Goal: Navigation & Orientation: Find specific page/section

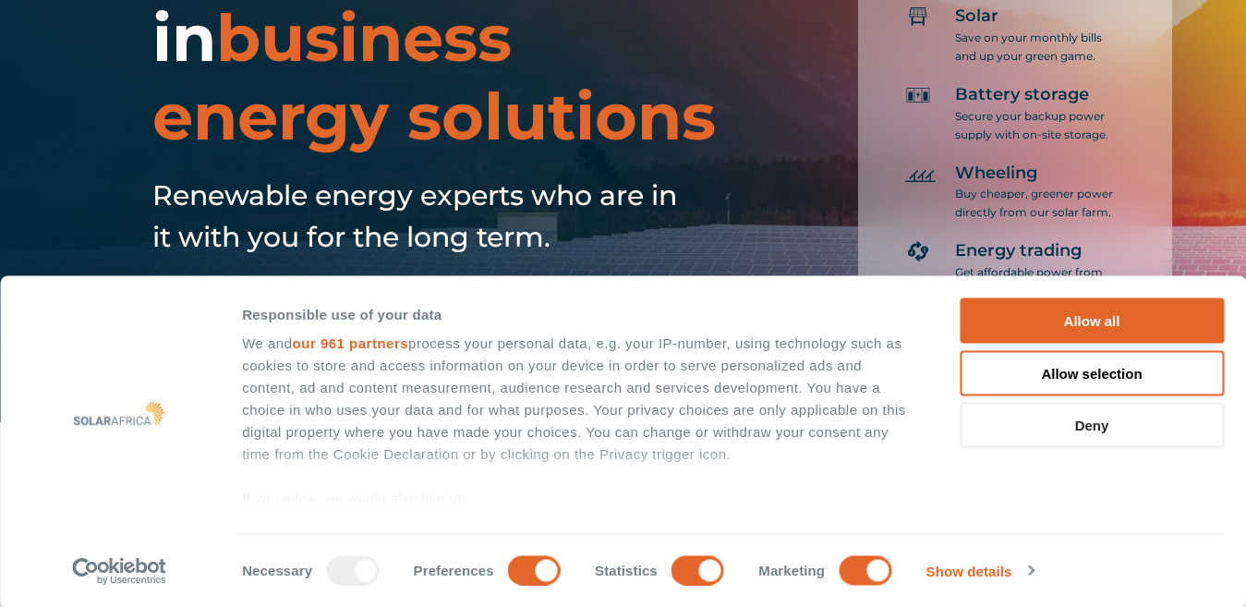
scroll to position [185, 0]
click at [1095, 429] on button "Deny" at bounding box center [1092, 425] width 264 height 45
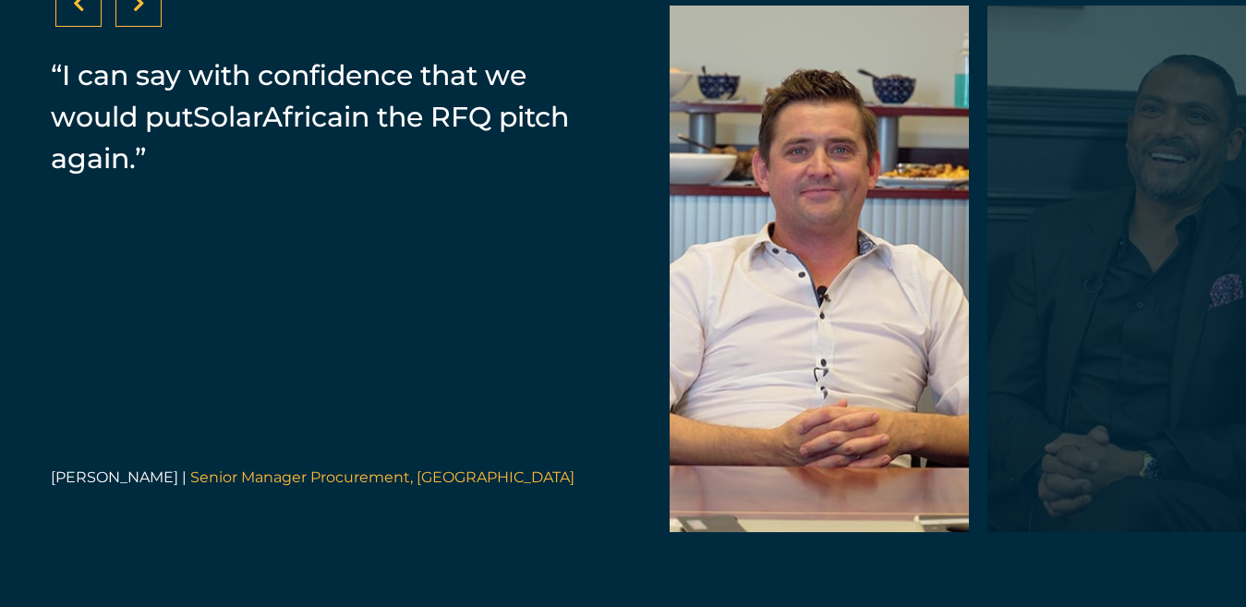
scroll to position [3820, 0]
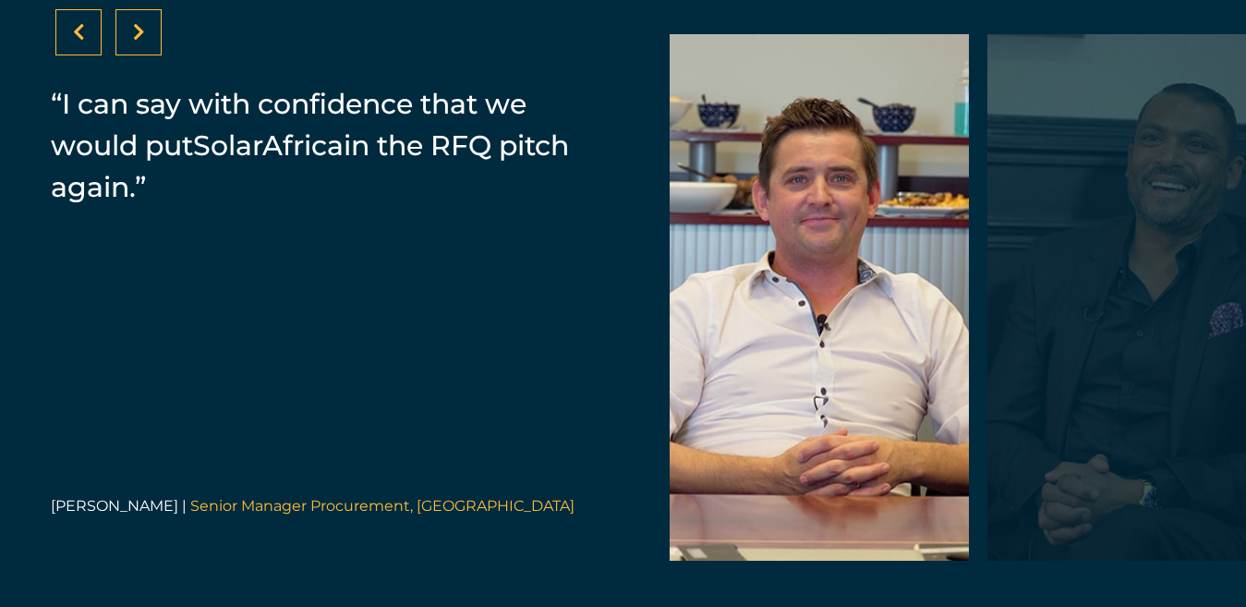
click at [135, 42] on icon at bounding box center [139, 32] width 12 height 18
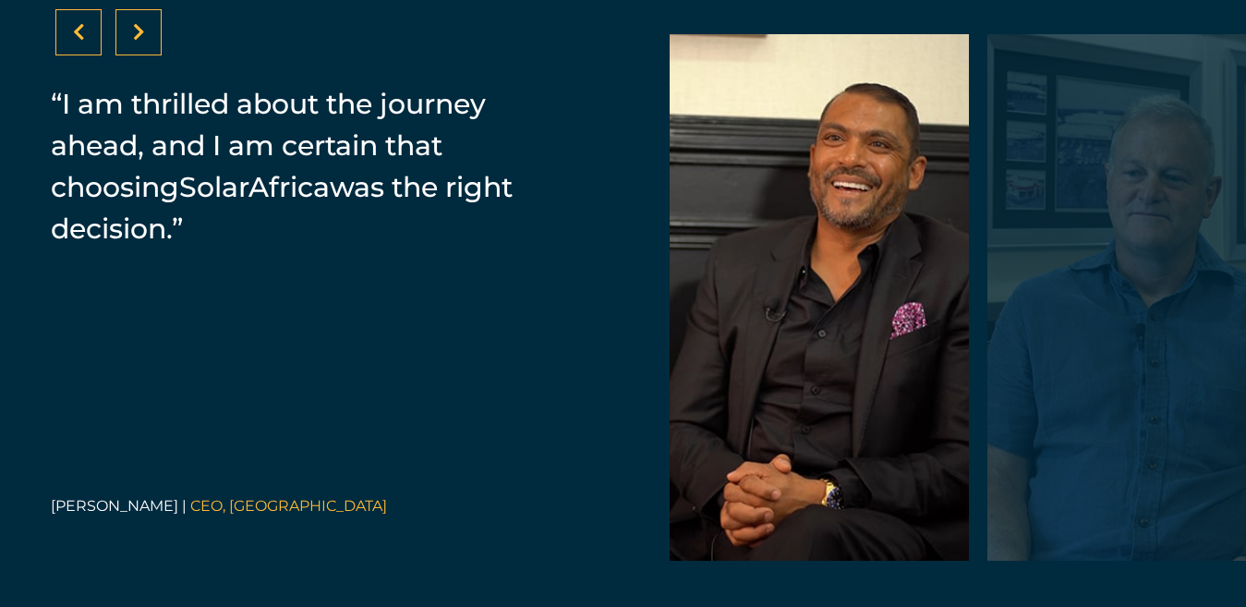
click at [135, 42] on icon at bounding box center [139, 32] width 12 height 18
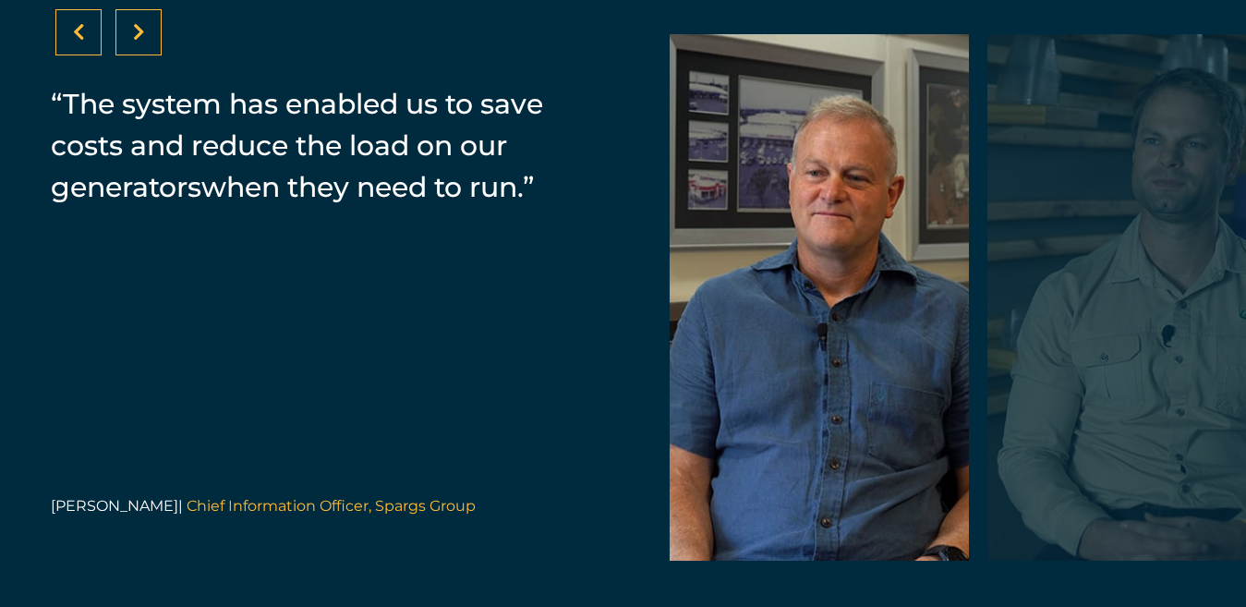
click at [135, 42] on icon at bounding box center [139, 32] width 12 height 18
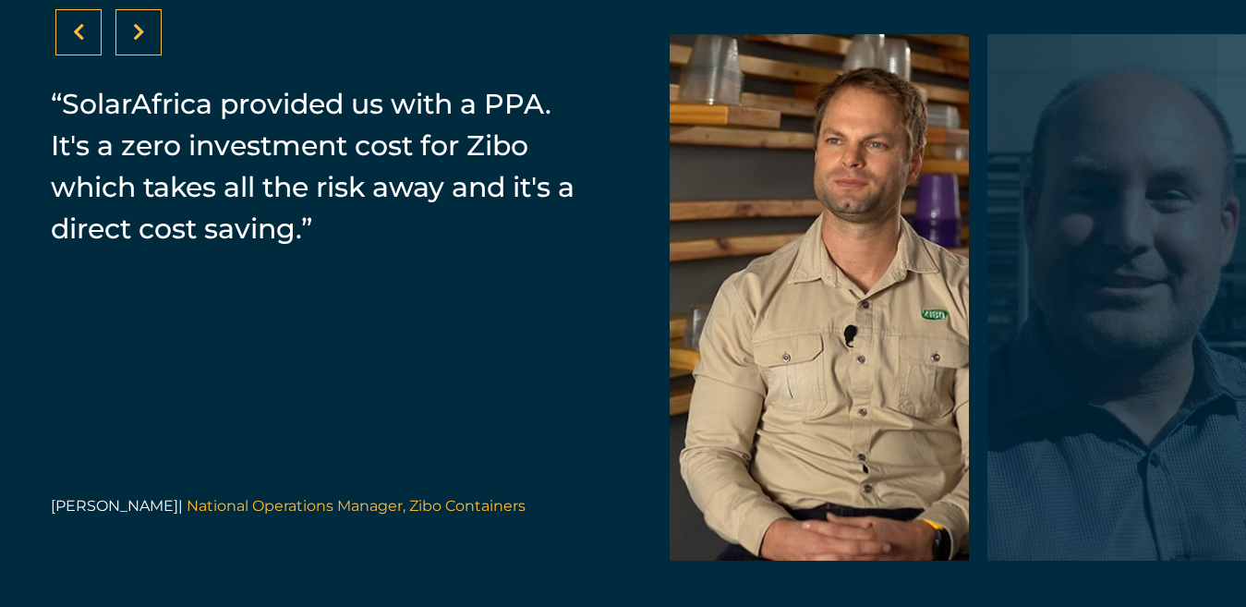
click at [76, 42] on icon at bounding box center [79, 32] width 12 height 18
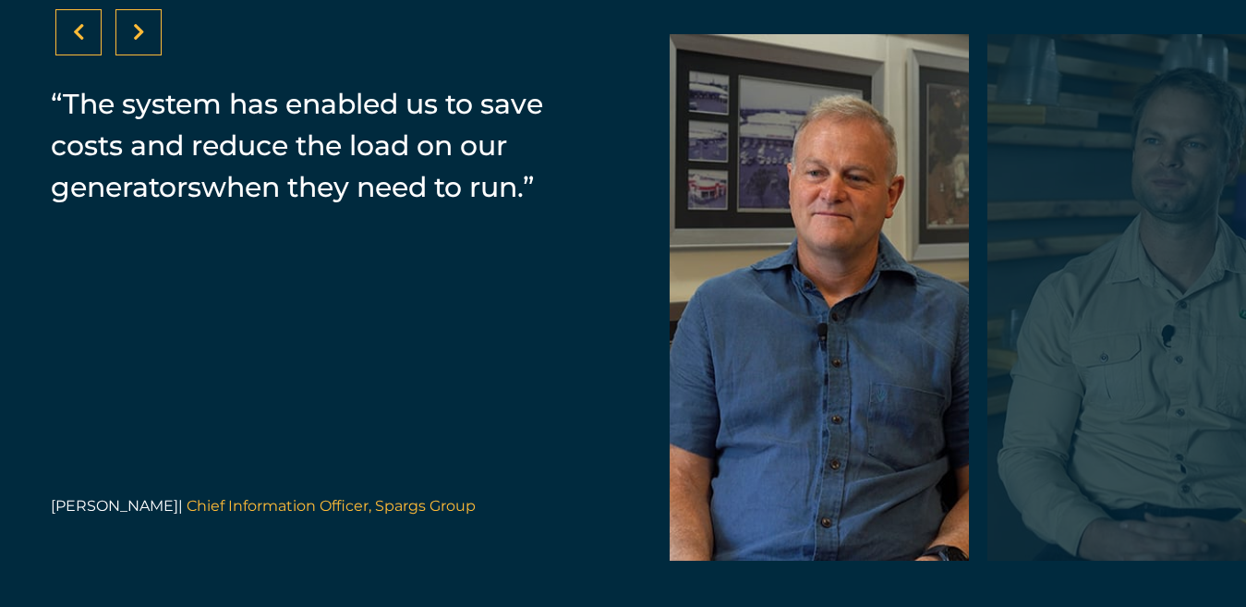
click at [133, 42] on icon at bounding box center [139, 32] width 12 height 18
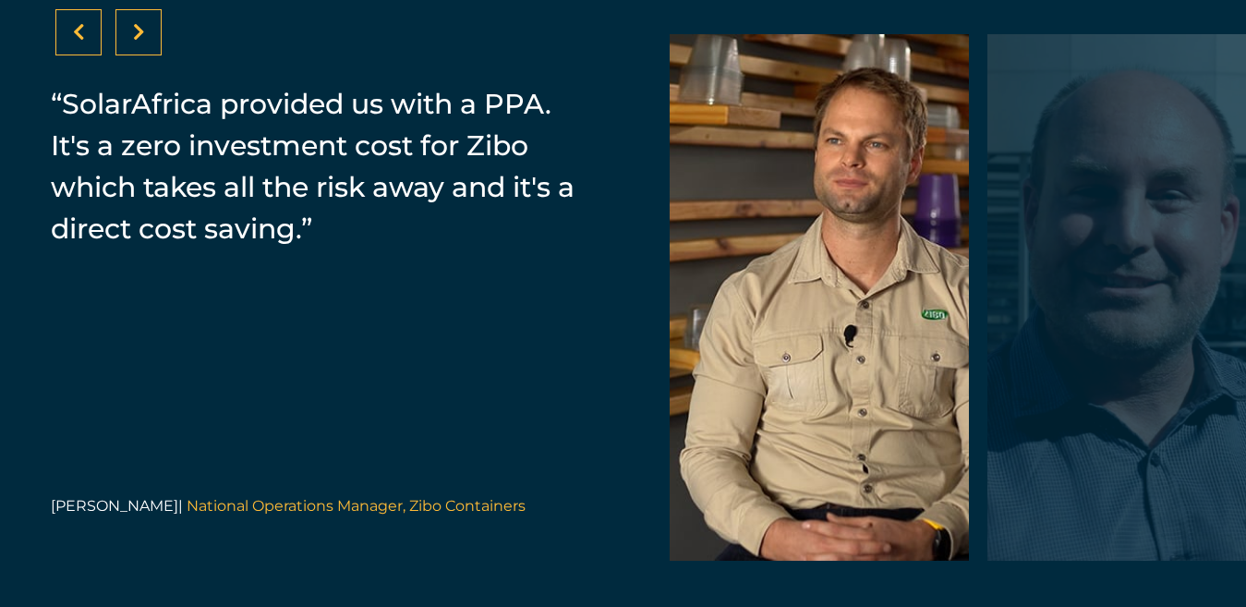
click at [133, 42] on icon at bounding box center [139, 32] width 12 height 18
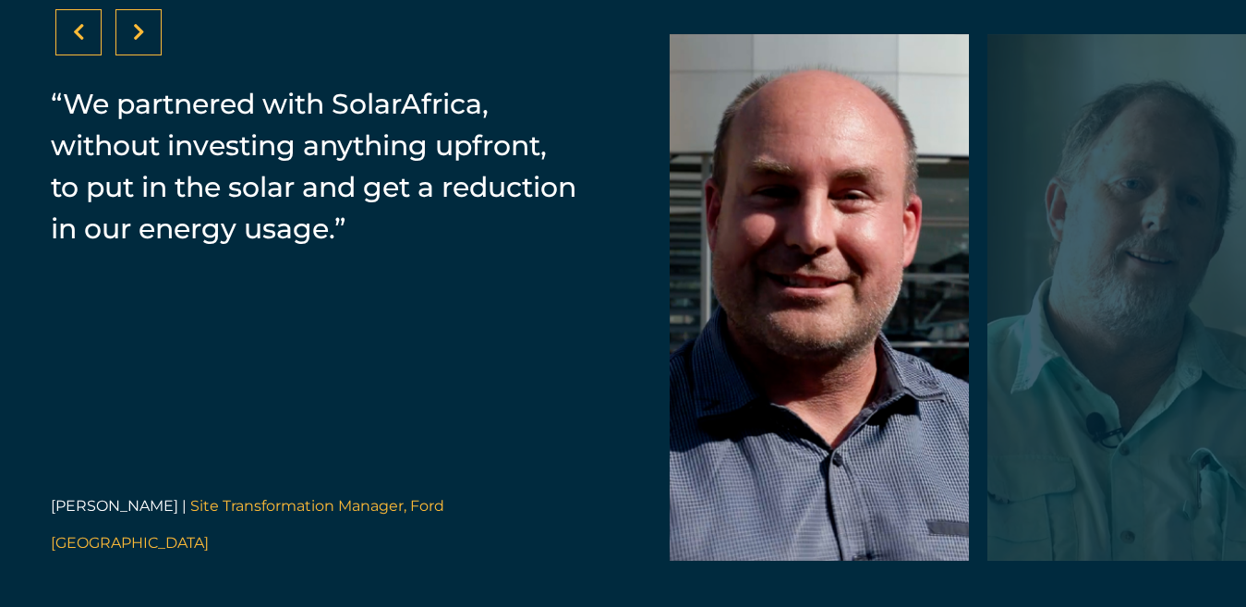
click at [133, 42] on icon at bounding box center [139, 32] width 12 height 18
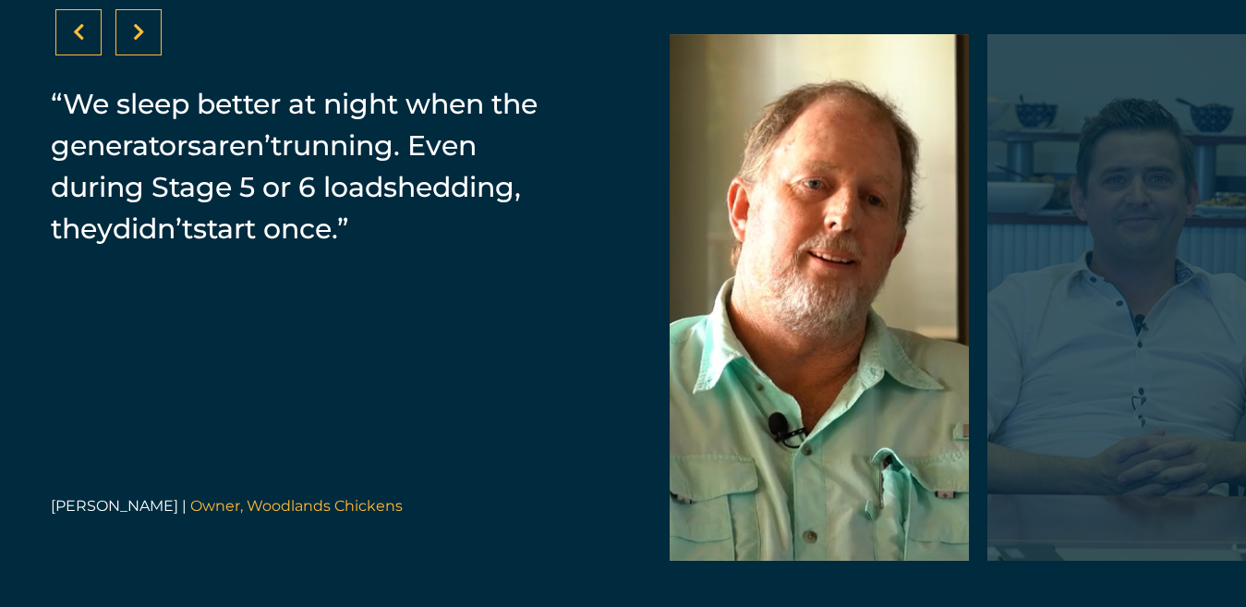
click at [133, 42] on icon at bounding box center [139, 32] width 12 height 18
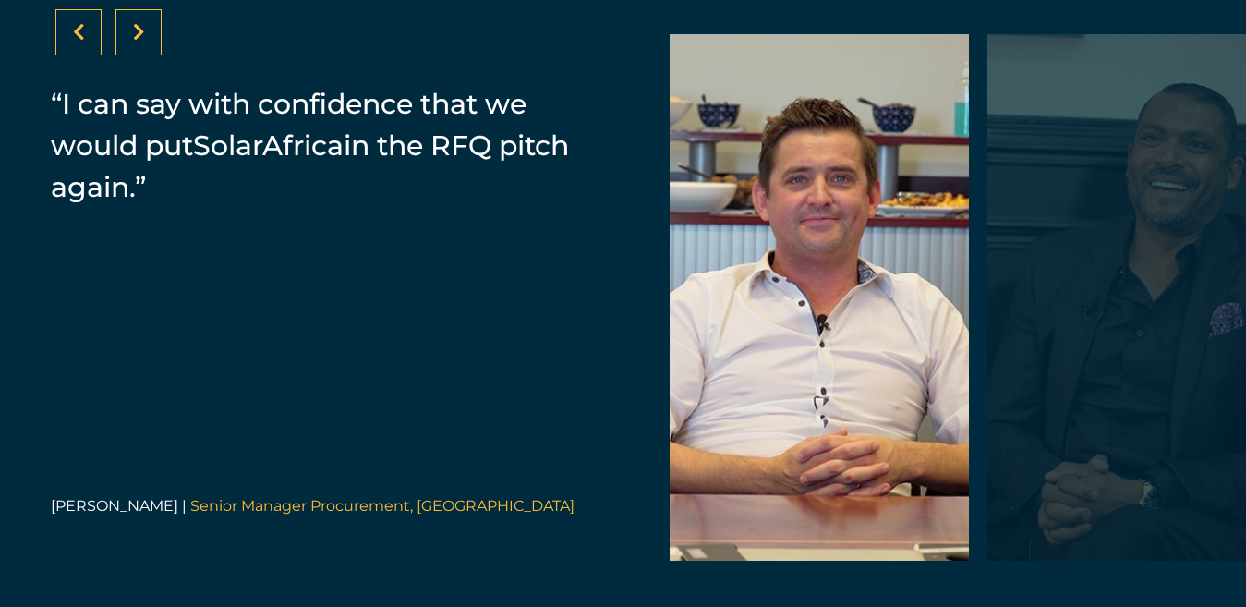
click at [139, 42] on icon at bounding box center [139, 32] width 12 height 18
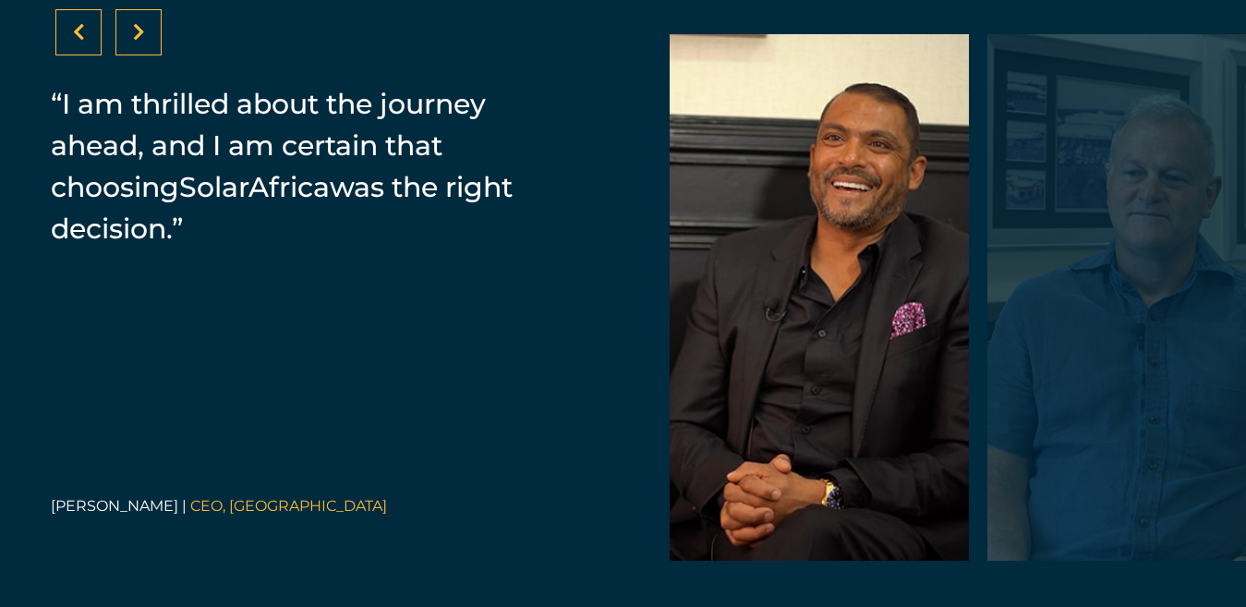
click at [139, 42] on icon at bounding box center [139, 32] width 12 height 18
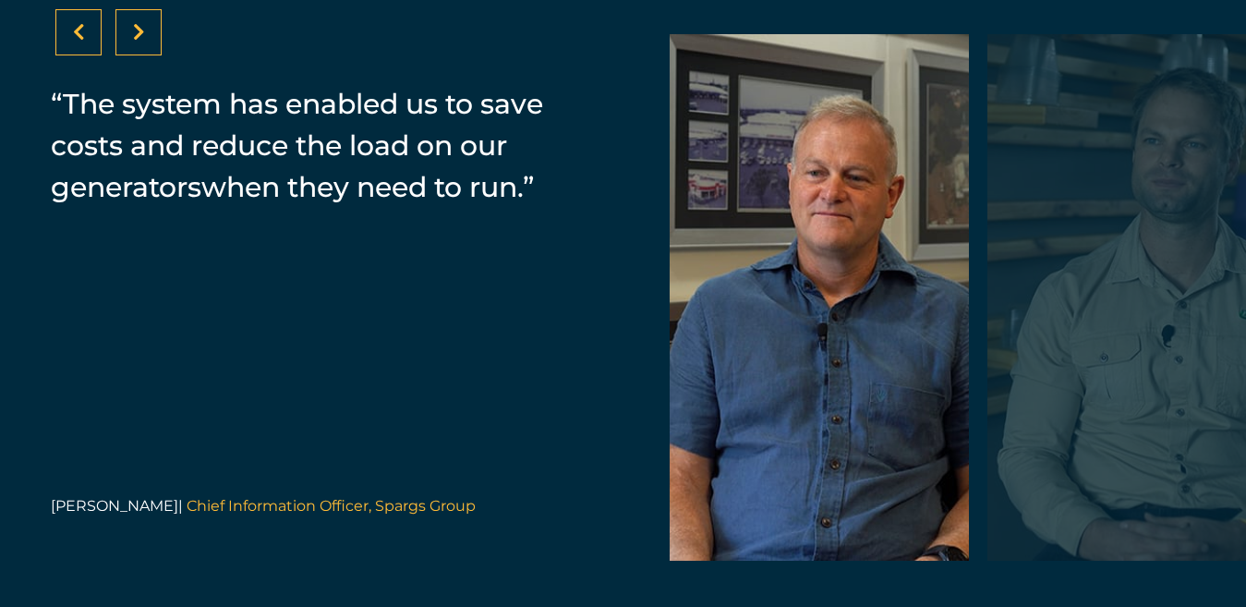
click at [139, 42] on icon at bounding box center [139, 32] width 12 height 18
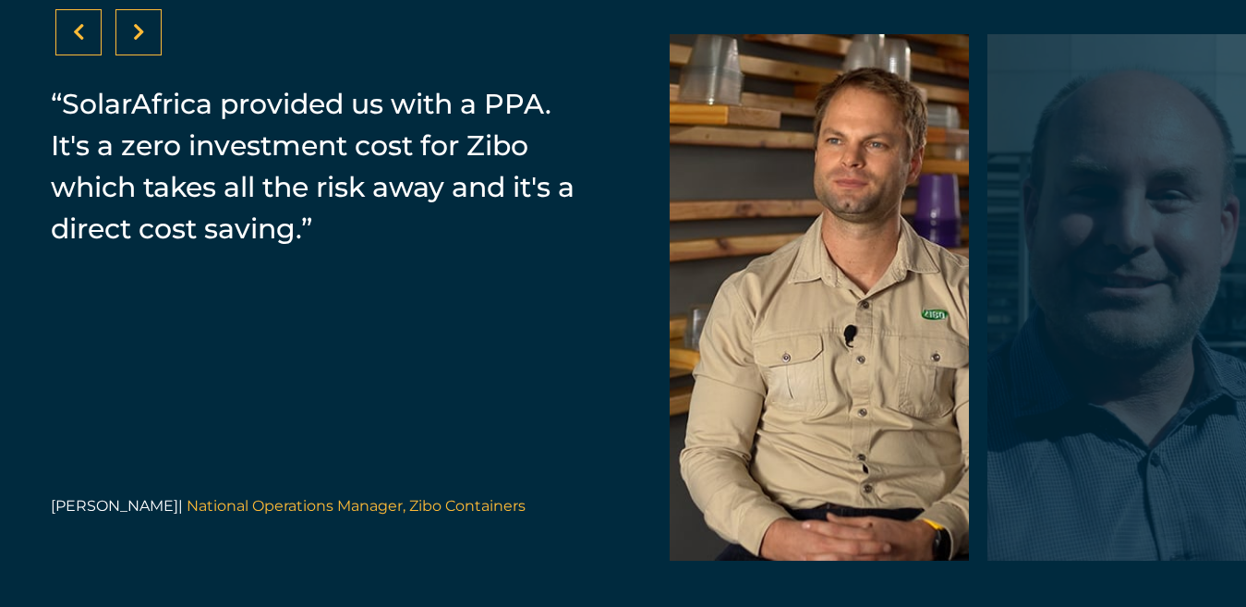
click at [139, 42] on icon at bounding box center [139, 32] width 12 height 18
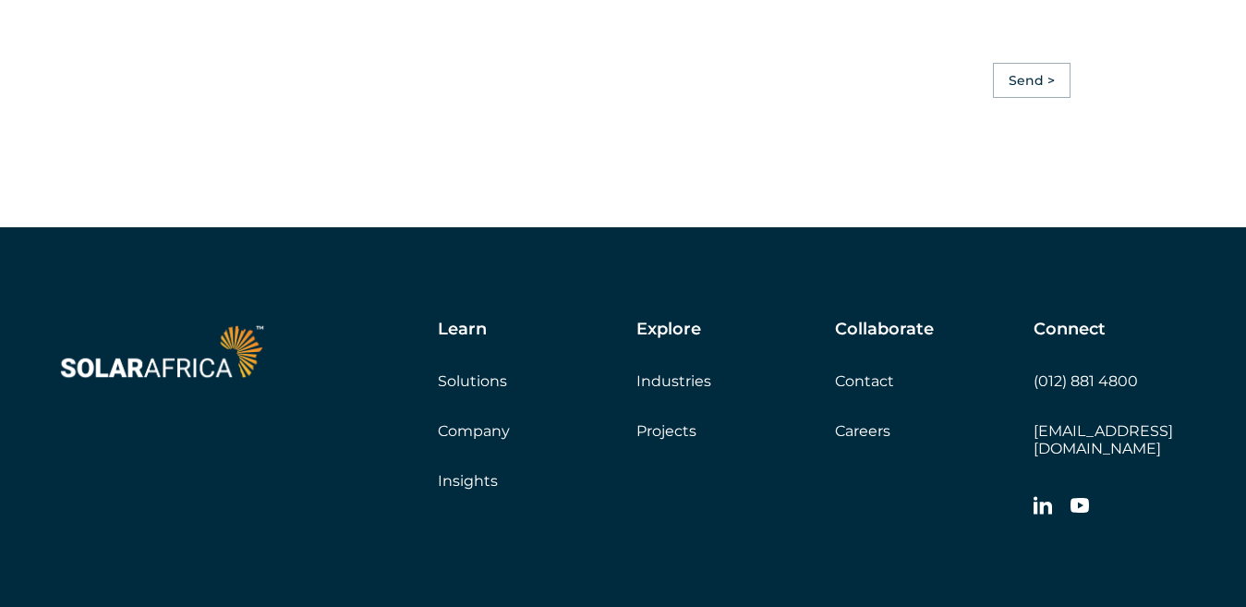
scroll to position [5205, 0]
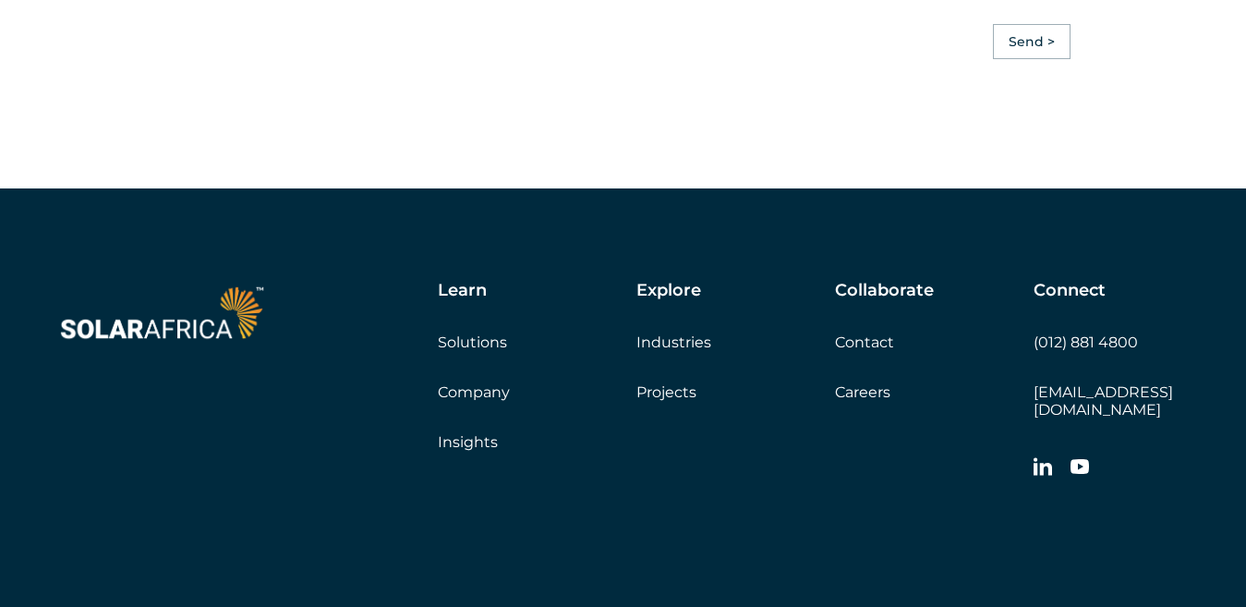
click at [460, 398] on link "Company" at bounding box center [474, 392] width 72 height 18
